Goal: Information Seeking & Learning: Check status

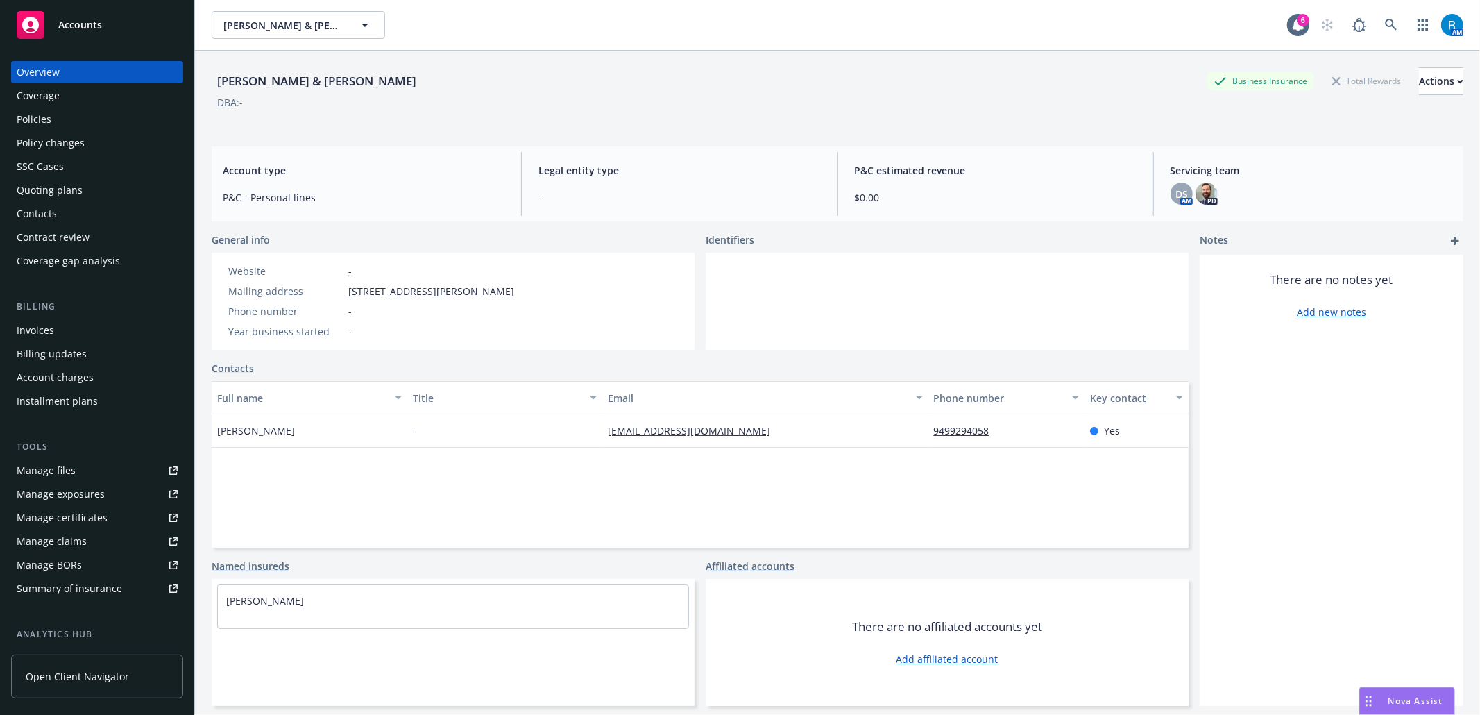
click at [51, 169] on div "SSC Cases" at bounding box center [40, 166] width 47 height 22
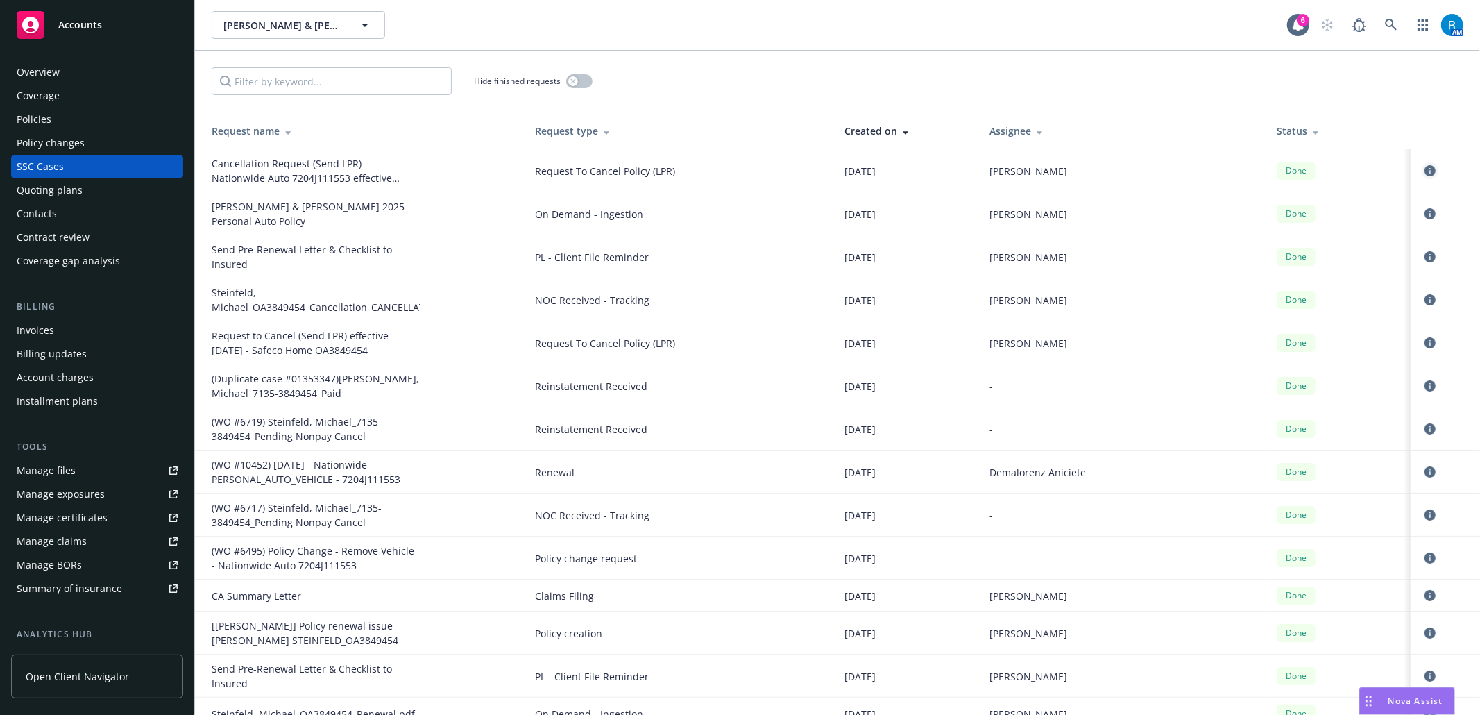
click at [1425, 175] on icon "circleInformation" at bounding box center [1430, 170] width 11 height 11
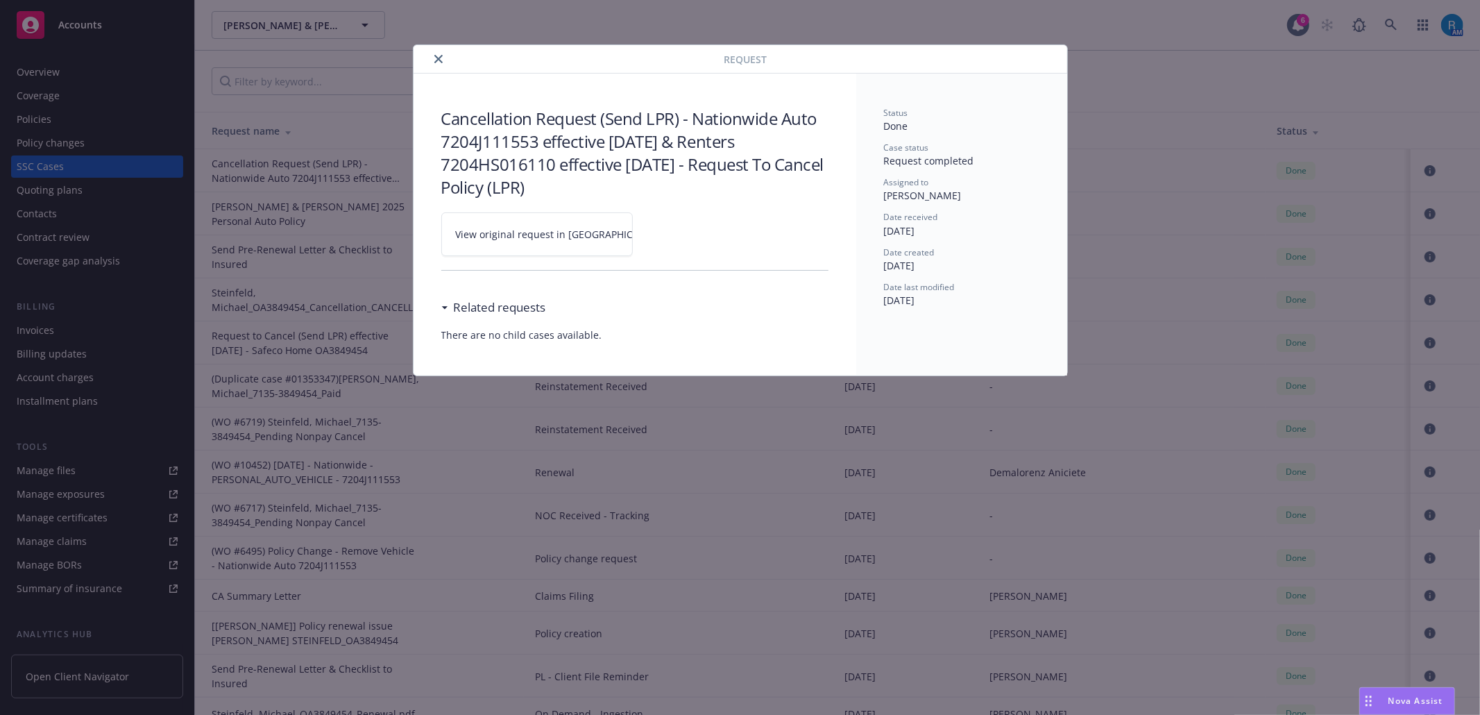
click at [675, 233] on icon at bounding box center [677, 232] width 5 height 5
click at [432, 59] on button "close" at bounding box center [438, 59] width 17 height 17
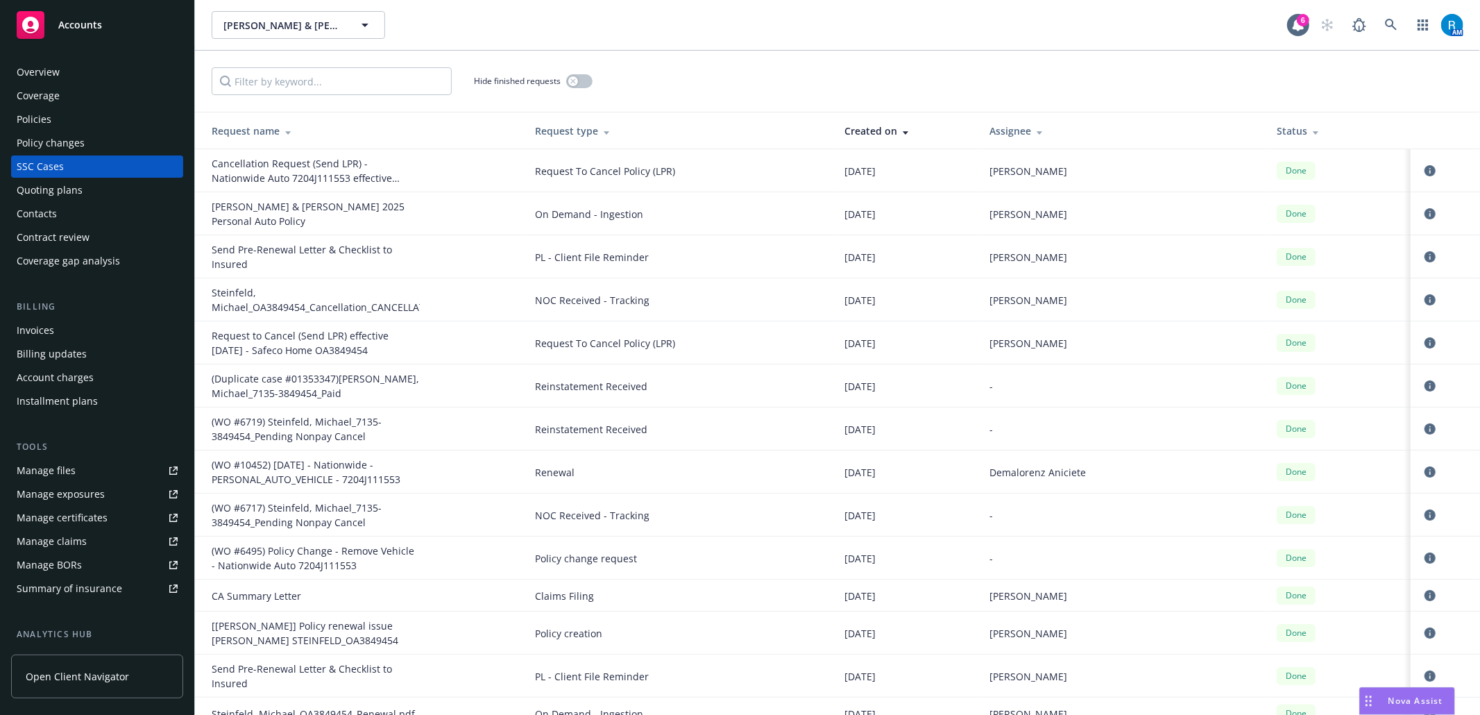
click at [37, 71] on div "Overview" at bounding box center [38, 72] width 43 height 22
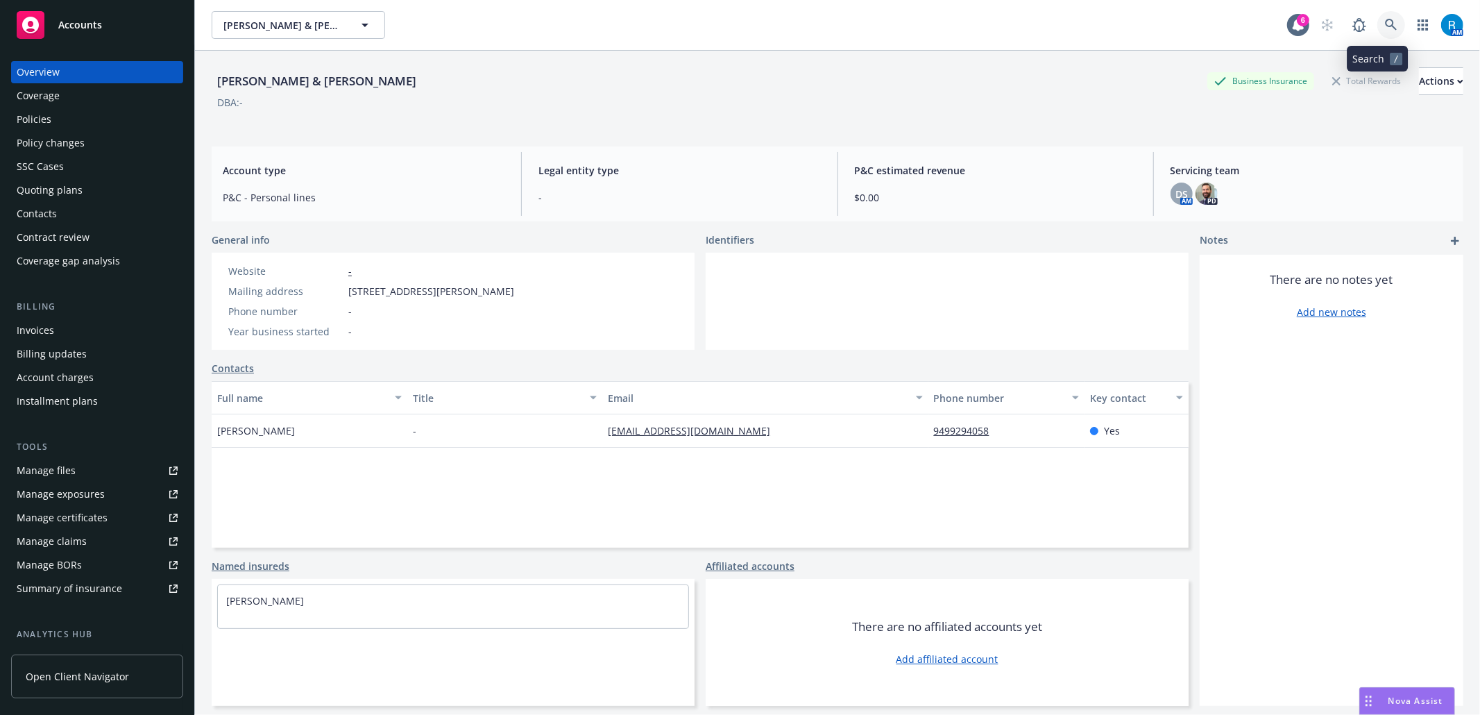
click at [1378, 12] on link at bounding box center [1392, 25] width 28 height 28
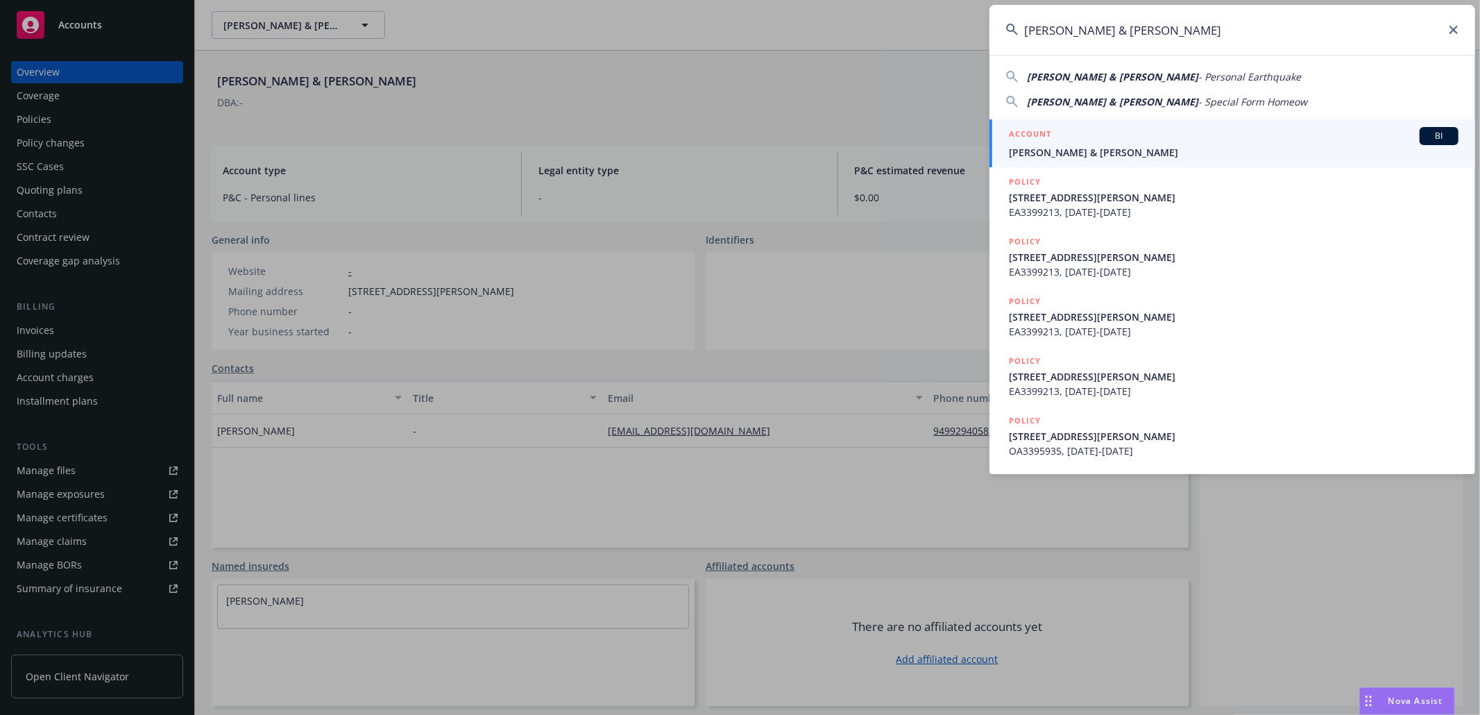
type input "[PERSON_NAME] & [PERSON_NAME]"
click at [1156, 146] on span "[PERSON_NAME] & [PERSON_NAME]" at bounding box center [1234, 152] width 450 height 15
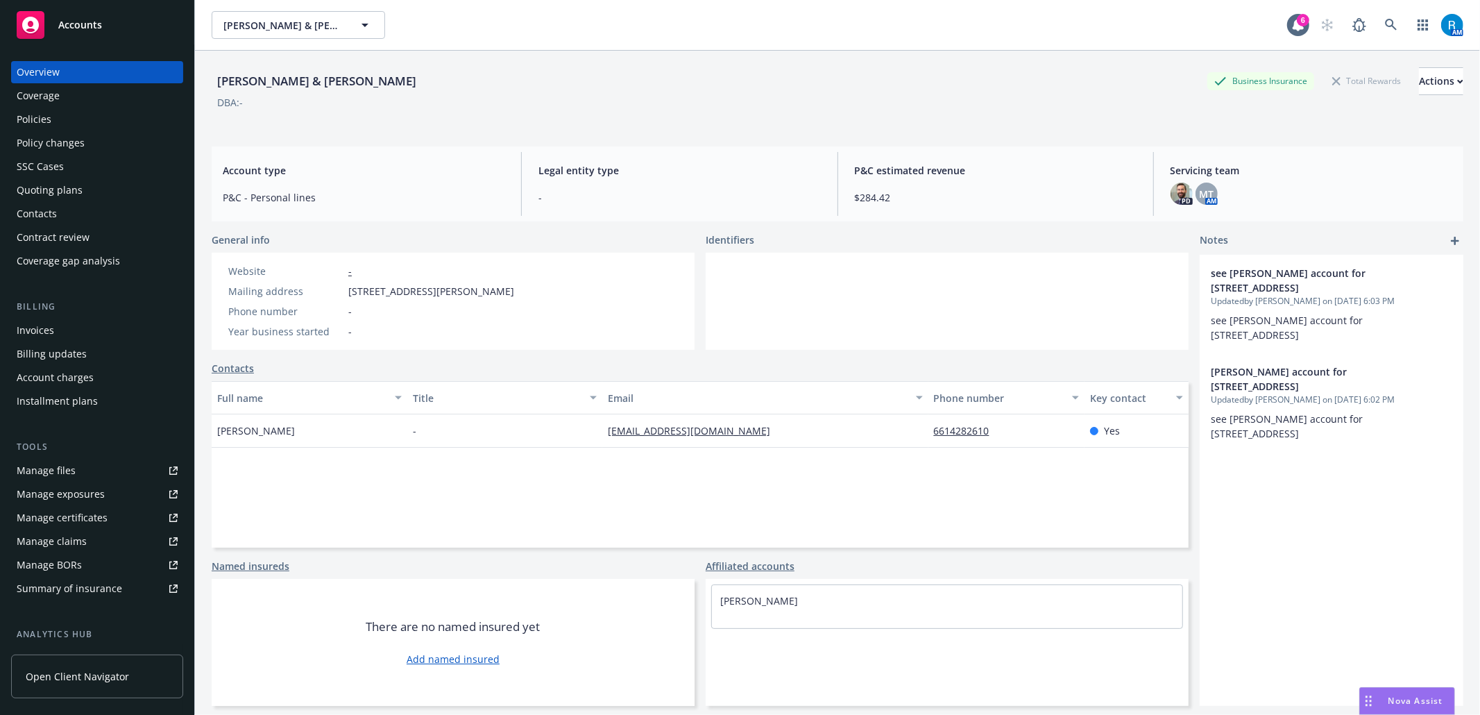
click at [86, 118] on div "Policies" at bounding box center [97, 119] width 161 height 22
click at [70, 171] on div "SSC Cases" at bounding box center [97, 166] width 161 height 22
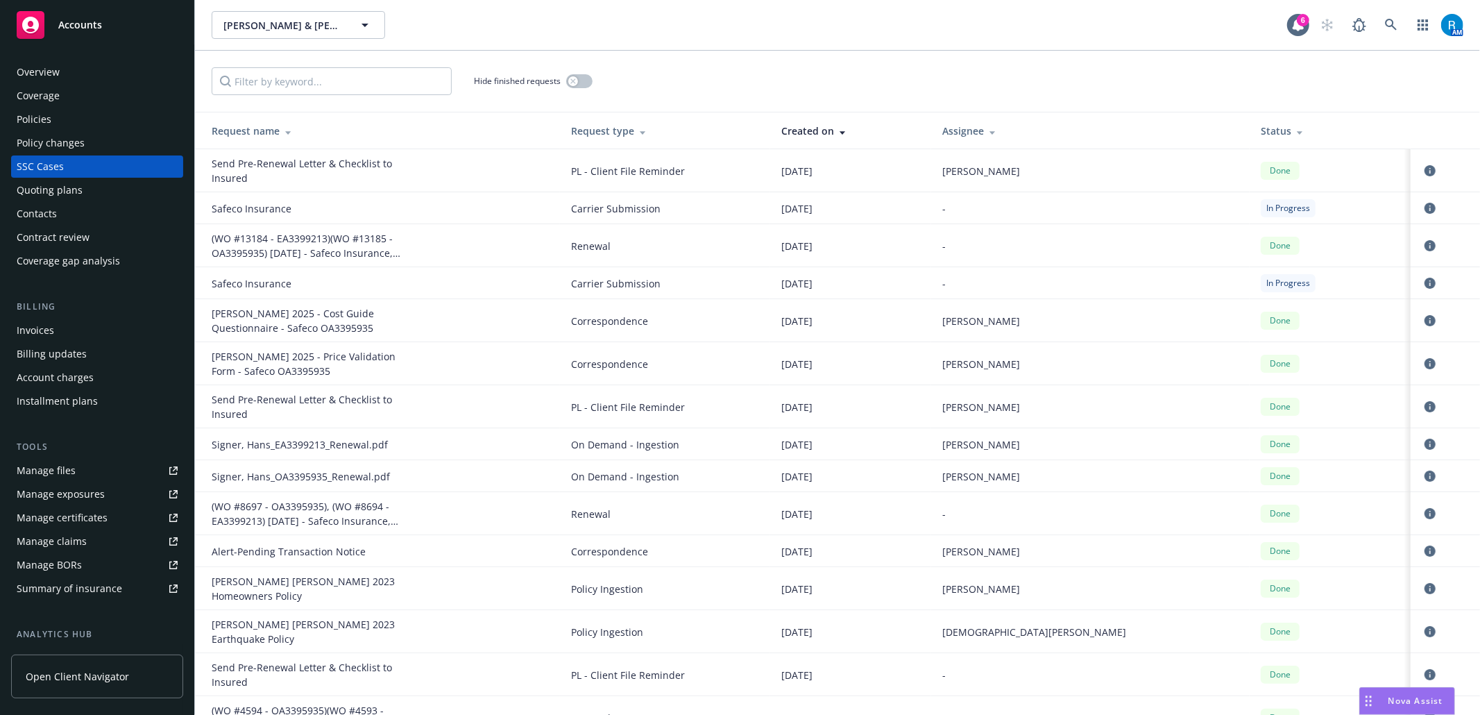
click at [44, 67] on div "Overview" at bounding box center [38, 72] width 43 height 22
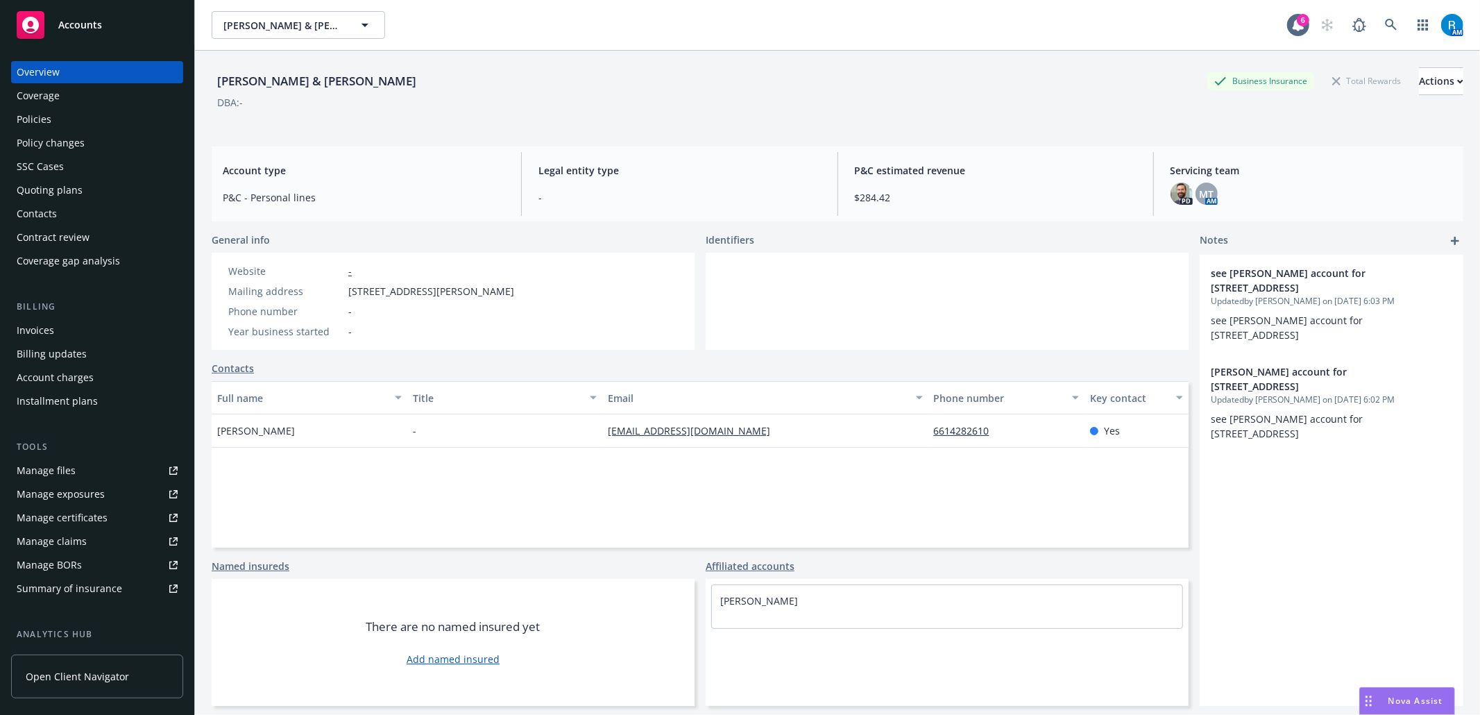
click at [31, 161] on div "SSC Cases" at bounding box center [40, 166] width 47 height 22
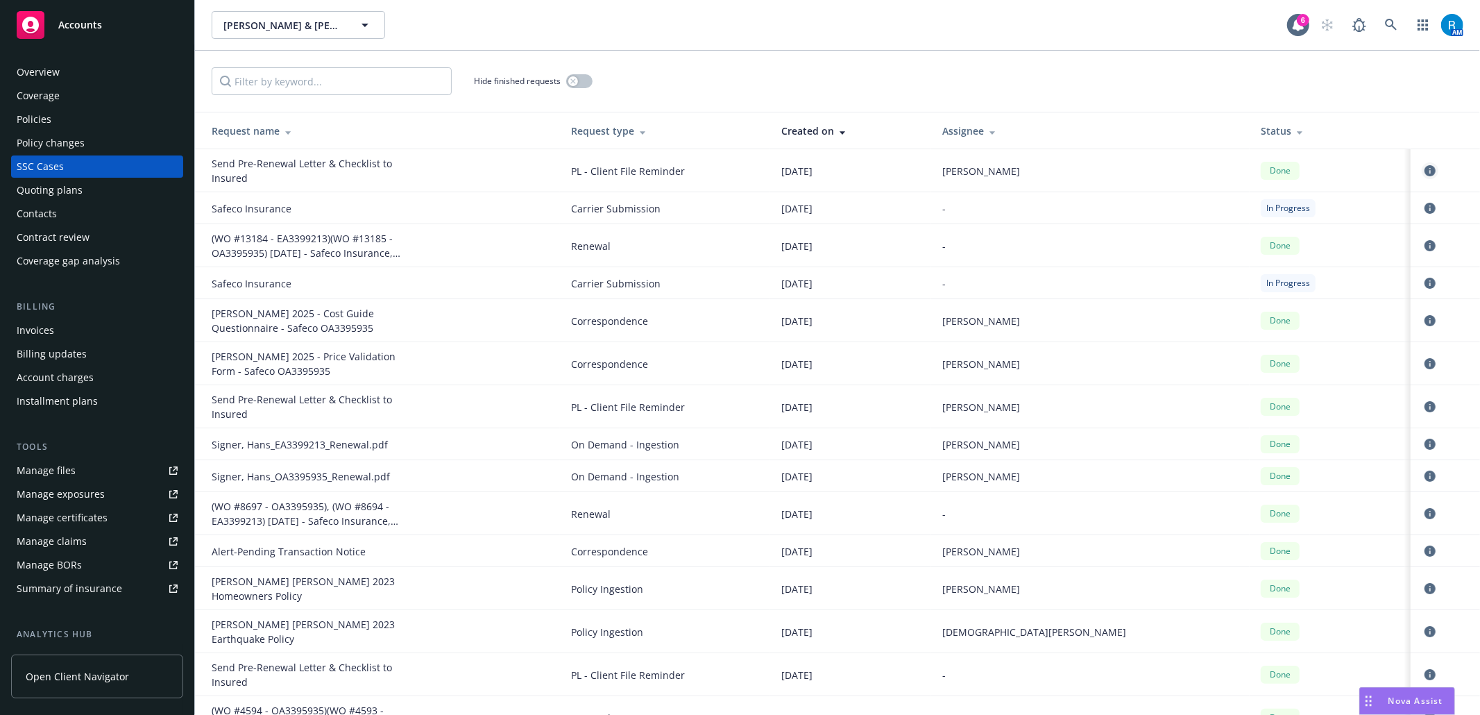
click at [1425, 171] on icon "circleInformation" at bounding box center [1430, 170] width 11 height 11
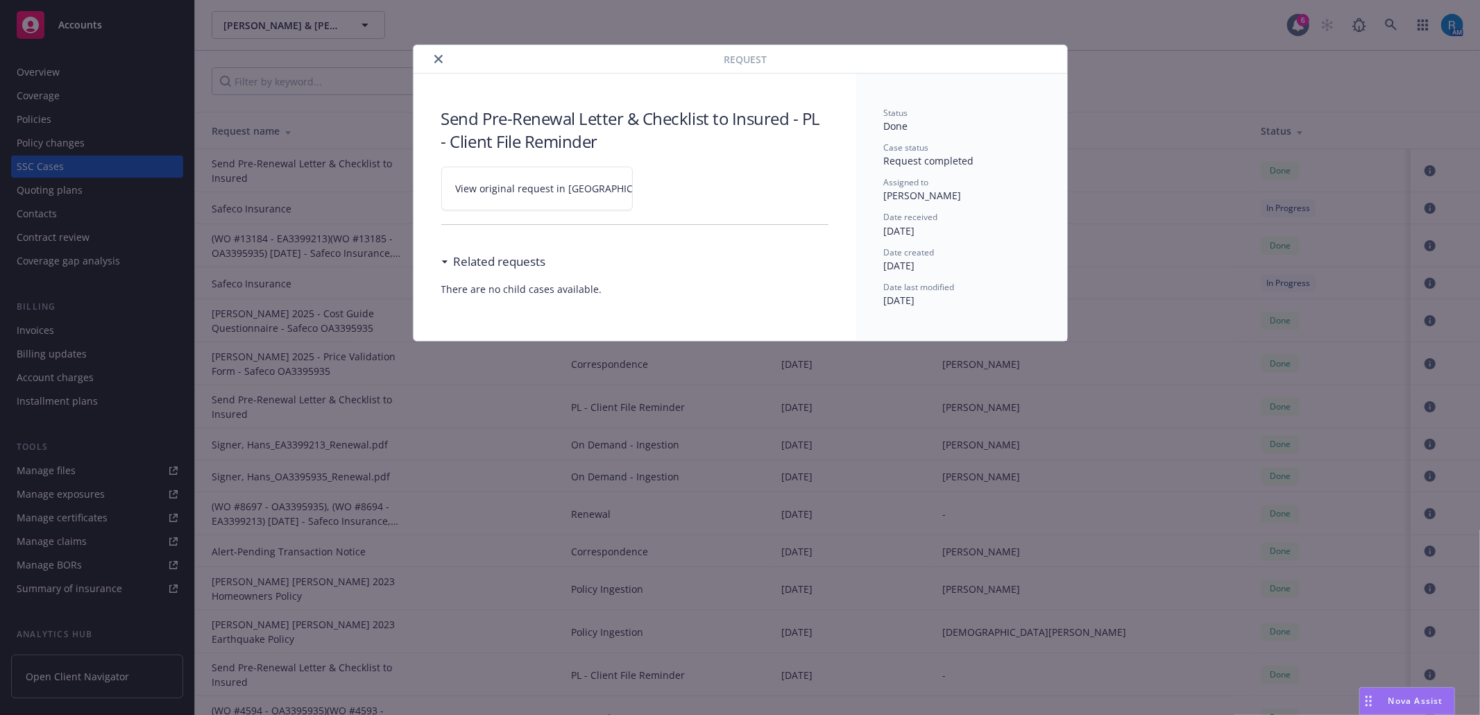
click at [614, 196] on link "View original request in [GEOGRAPHIC_DATA]" at bounding box center [537, 189] width 192 height 44
click at [672, 192] on icon at bounding box center [676, 189] width 8 height 8
